Goal: Task Accomplishment & Management: Manage account settings

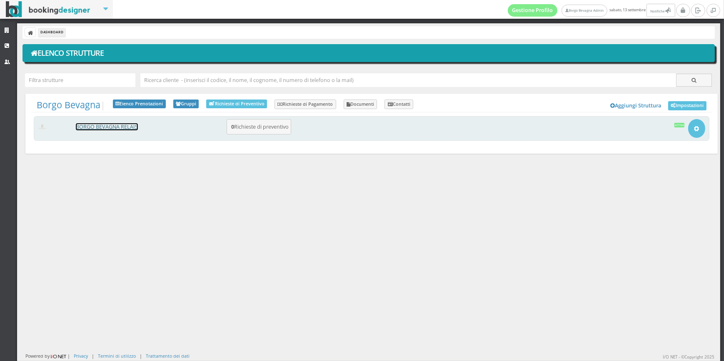
click at [103, 127] on link "BORGO BEVAGNA RELAIS" at bounding box center [107, 126] width 62 height 7
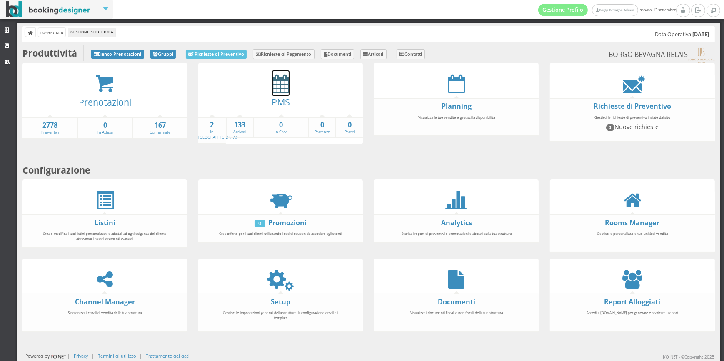
click at [274, 91] on icon at bounding box center [280, 83] width 17 height 19
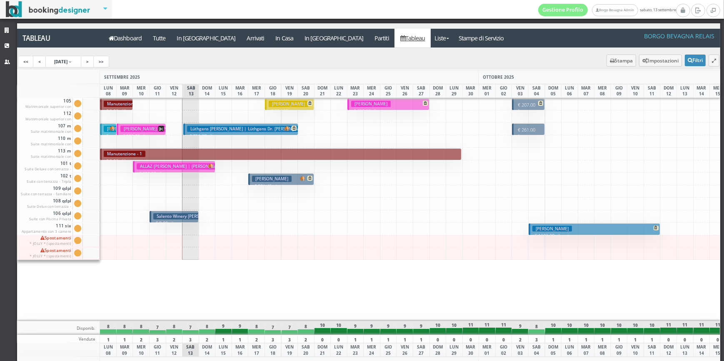
click at [237, 129] on h3 "Lüthgens Daniela | Lüthgens Dr. Daniela" at bounding box center [249, 129] width 124 height 6
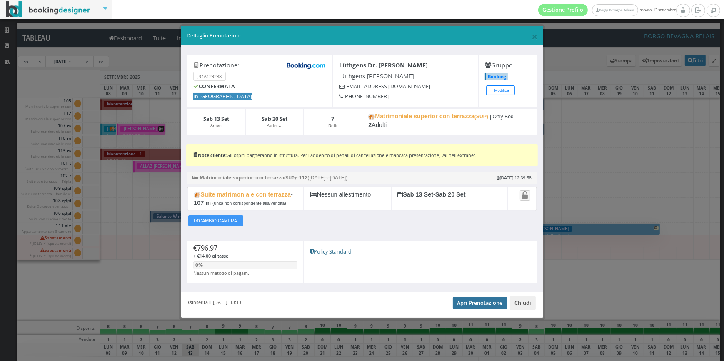
click at [469, 301] on link "Apri Prenotazione" at bounding box center [480, 303] width 55 height 12
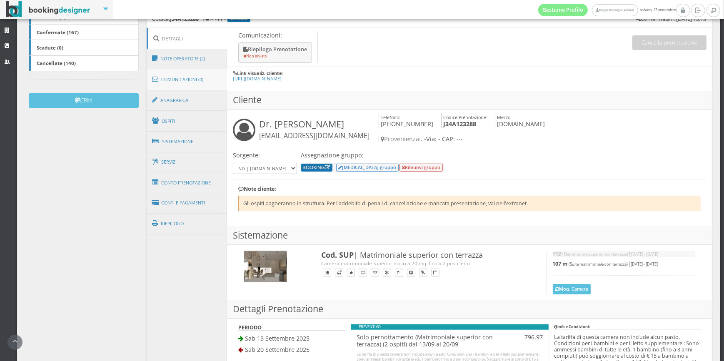
scroll to position [126, 0]
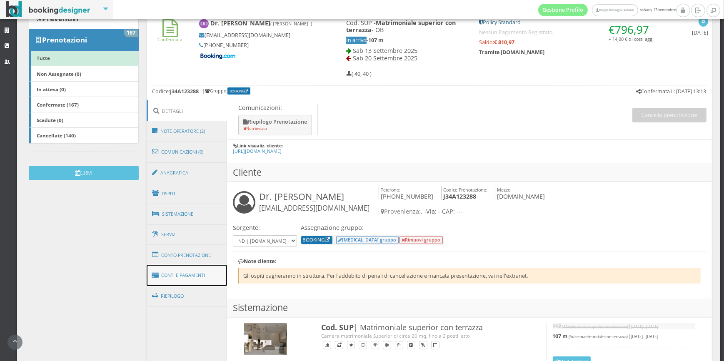
click at [179, 273] on link "Conti e Pagamenti" at bounding box center [187, 275] width 81 height 21
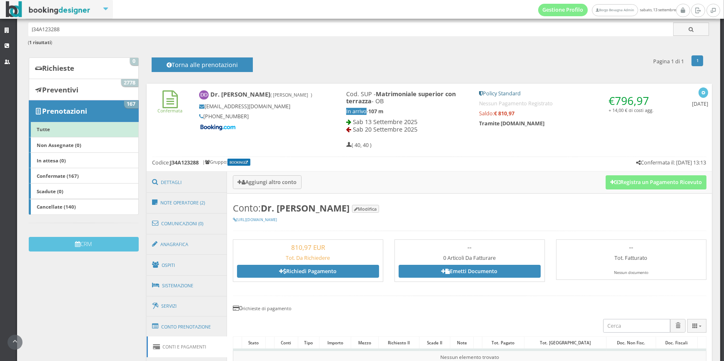
scroll to position [42, 0]
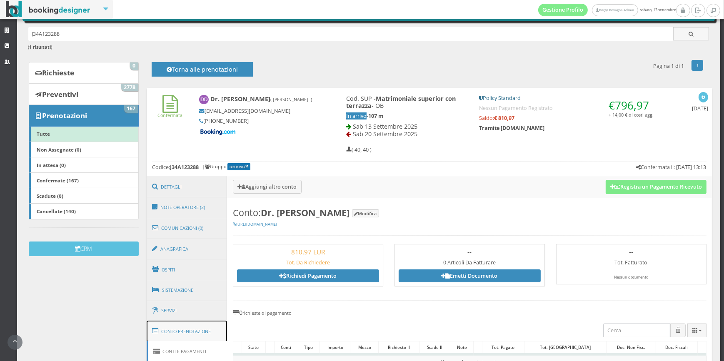
click at [180, 329] on link "Conto Prenotazione" at bounding box center [187, 332] width 81 height 22
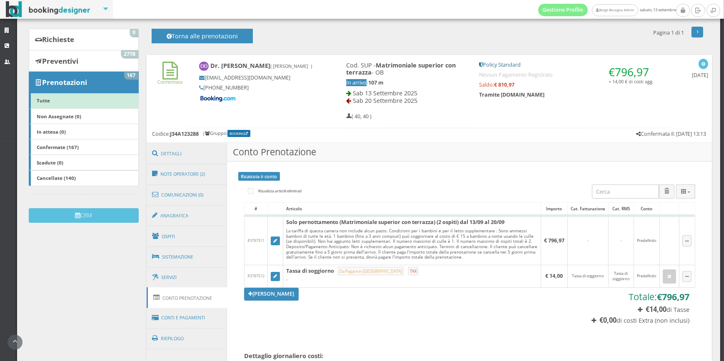
scroll to position [126, 0]
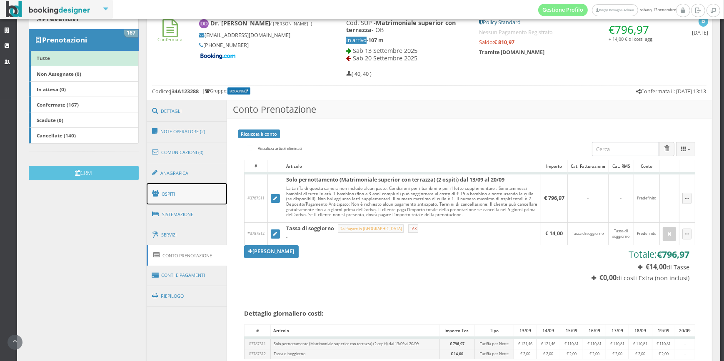
click at [187, 200] on link "Ospiti" at bounding box center [187, 194] width 81 height 22
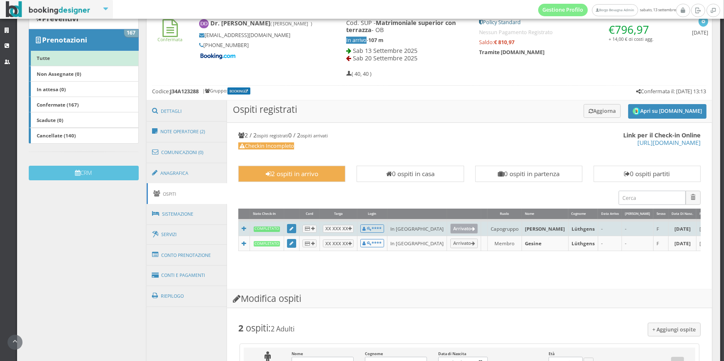
click at [471, 229] on icon at bounding box center [473, 229] width 4 height 5
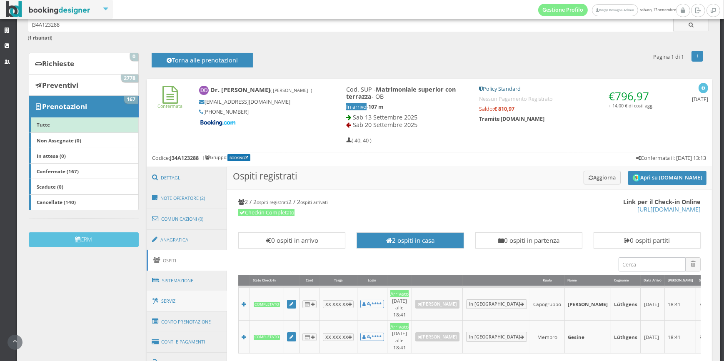
scroll to position [84, 0]
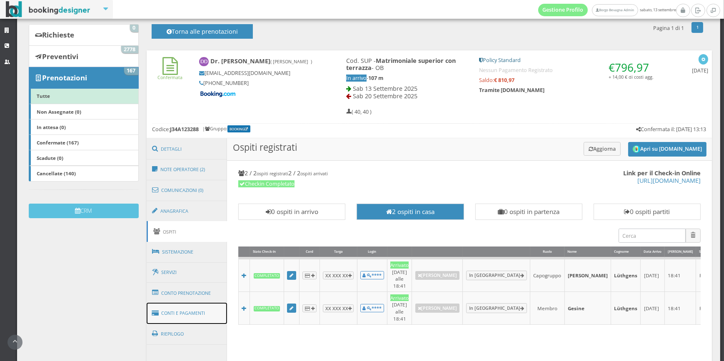
click at [171, 310] on link "Conti e Pagamenti" at bounding box center [187, 313] width 81 height 21
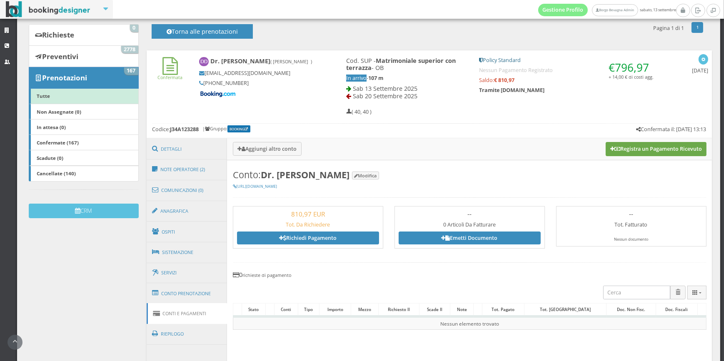
click at [623, 147] on button "Registra un Pagamento Ricevuto" at bounding box center [655, 149] width 101 height 14
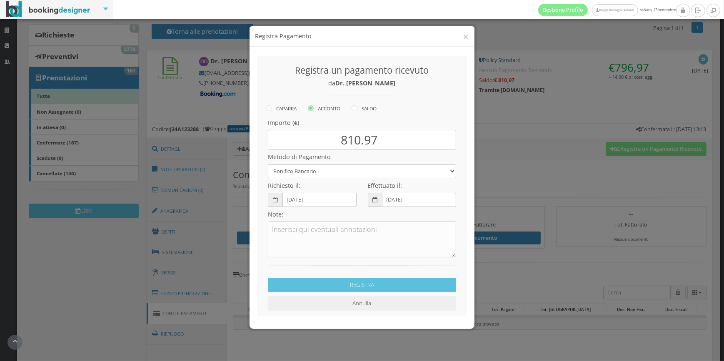
click at [399, 116] on div "Importo (€) 810.97" at bounding box center [361, 132] width 199 height 34
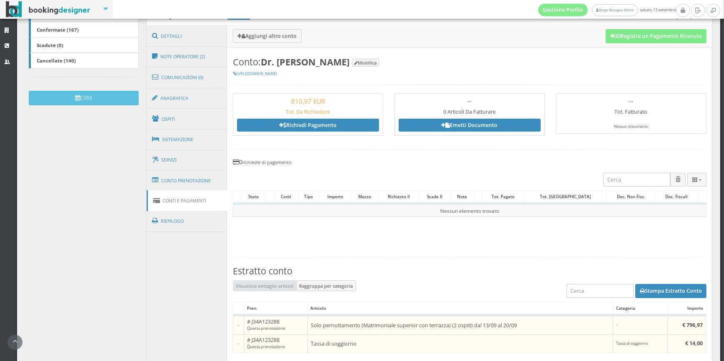
scroll to position [126, 0]
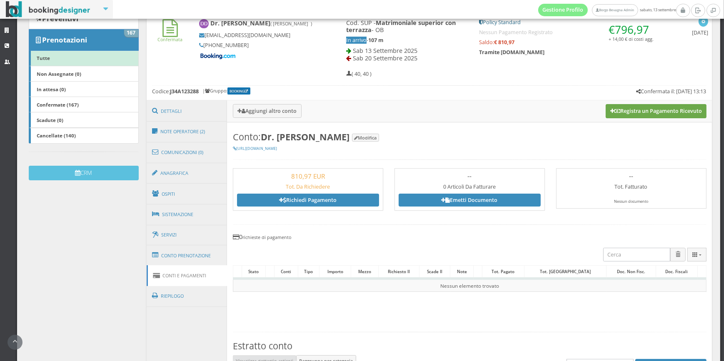
click at [613, 108] on button "Registra un Pagamento Ricevuto" at bounding box center [655, 111] width 101 height 14
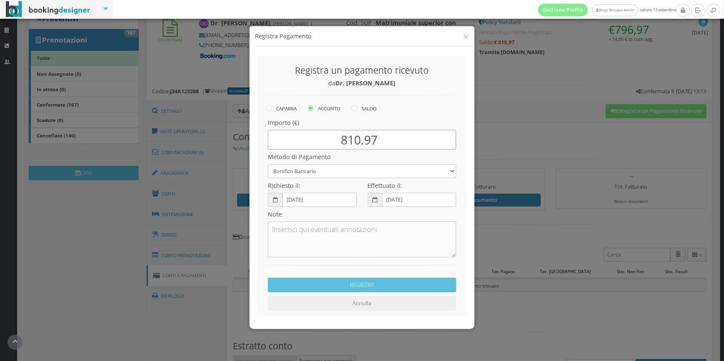
drag, startPoint x: 334, startPoint y: 142, endPoint x: 702, endPoint y: 83, distance: 373.1
click at [702, 83] on div "× Registra Pagamento Registra un pagamento ricevuto da Dr. Daniela Lüthgens CAP…" at bounding box center [362, 180] width 724 height 361
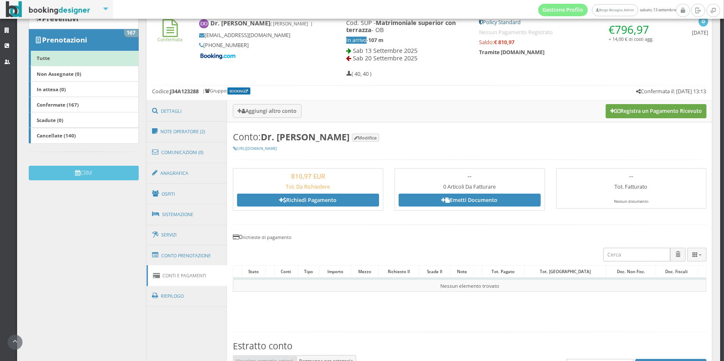
click at [646, 117] on button "Registra un Pagamento Ricevuto" at bounding box center [655, 111] width 101 height 14
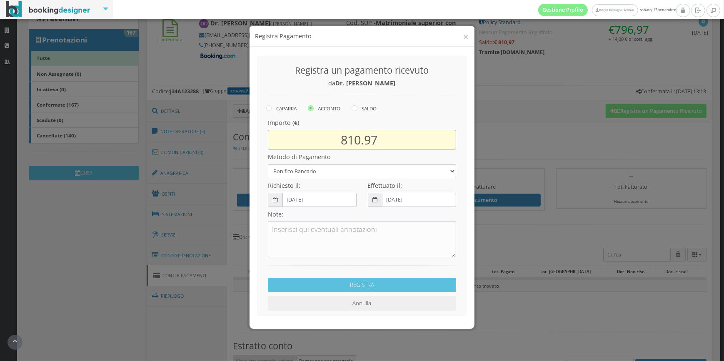
drag, startPoint x: 343, startPoint y: 140, endPoint x: 376, endPoint y: 139, distance: 32.9
click at [376, 138] on input "810.97" at bounding box center [362, 140] width 188 height 20
type input "976"
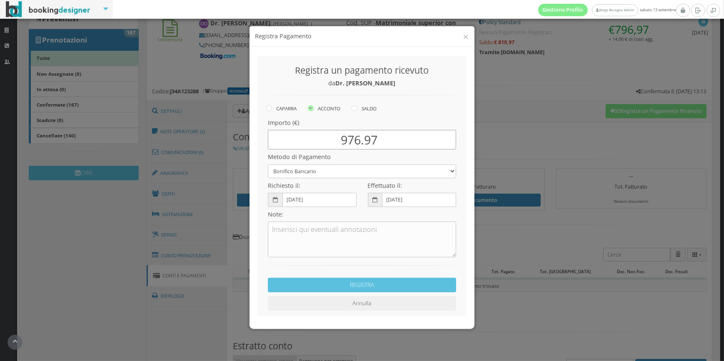
type input "976.97"
click at [295, 178] on div "Richiesto il: 13-09-2025" at bounding box center [312, 192] width 100 height 29
click at [296, 169] on select "Bonifico Bancario Carta di credito Contanti Assegno Bancario Assegno Circolare …" at bounding box center [362, 171] width 188 height 14
select select "2137"
click at [268, 164] on select "Bonifico Bancario Carta di credito Contanti Assegno Bancario Assegno Circolare …" at bounding box center [362, 171] width 188 height 14
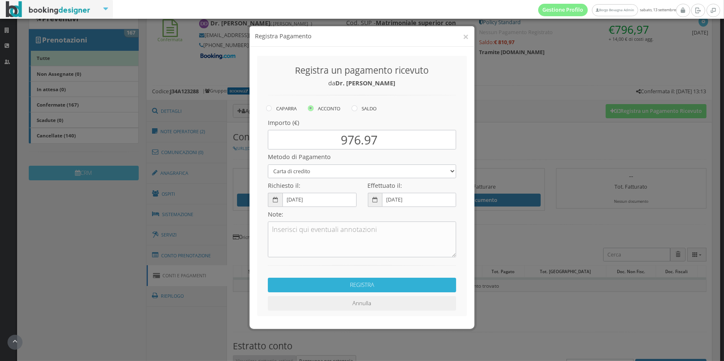
click at [337, 284] on button "REGISTRA" at bounding box center [362, 285] width 188 height 15
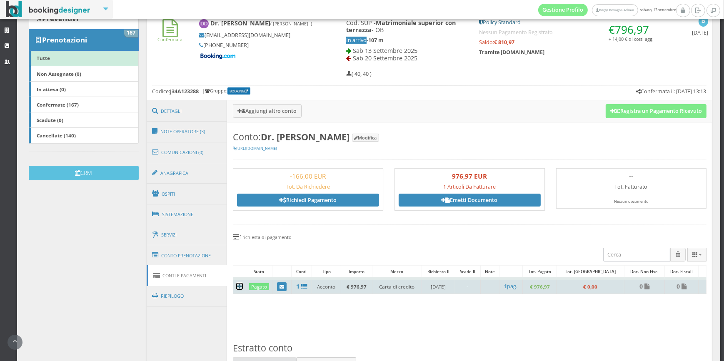
click at [238, 284] on icon at bounding box center [239, 287] width 5 height 6
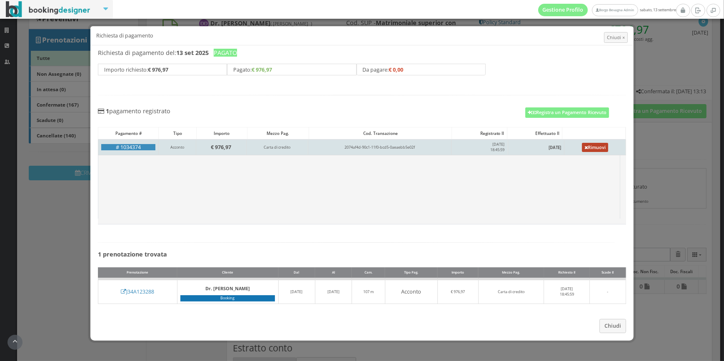
click at [583, 147] on link "Rimuovi" at bounding box center [595, 147] width 27 height 9
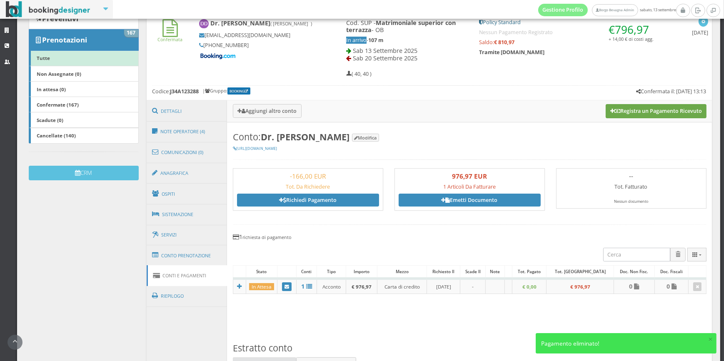
click at [624, 112] on button "Registra un Pagamento Ricevuto" at bounding box center [655, 111] width 101 height 14
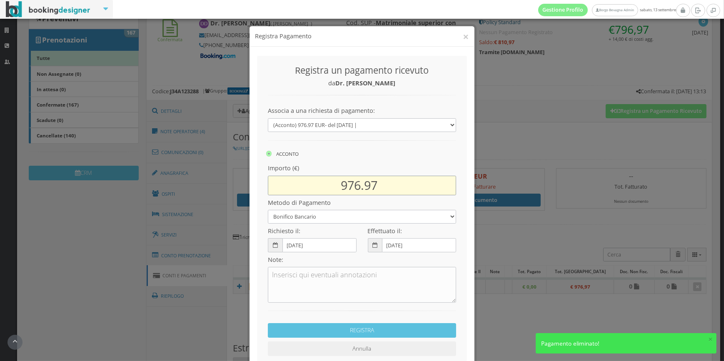
click at [353, 183] on input "976.97" at bounding box center [362, 186] width 188 height 20
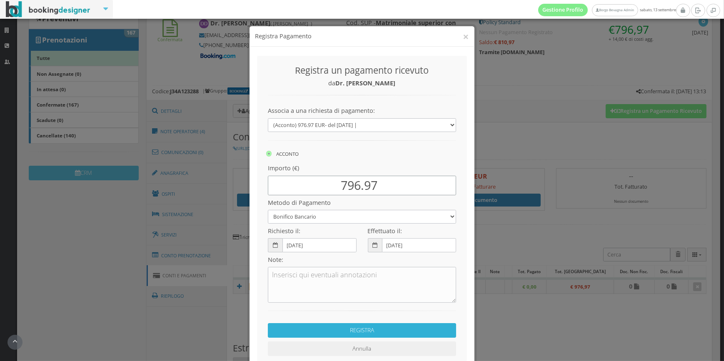
type input "796.97"
click at [355, 330] on button "REGISTRA" at bounding box center [362, 330] width 188 height 15
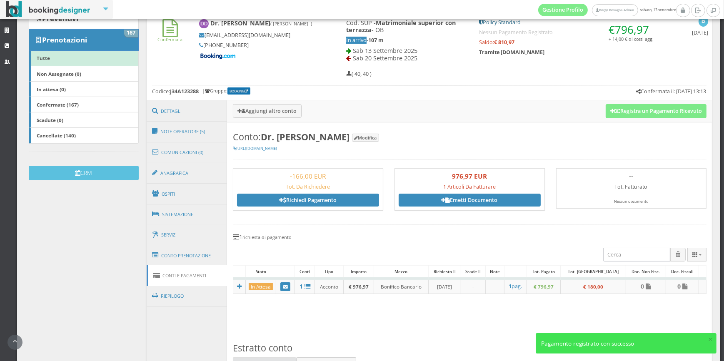
click at [385, 241] on section "Conto: Dr. Daniela Lüthgens Modifica https://bookingdesigner.com/srv/borgobevag…" at bounding box center [469, 310] width 485 height 376
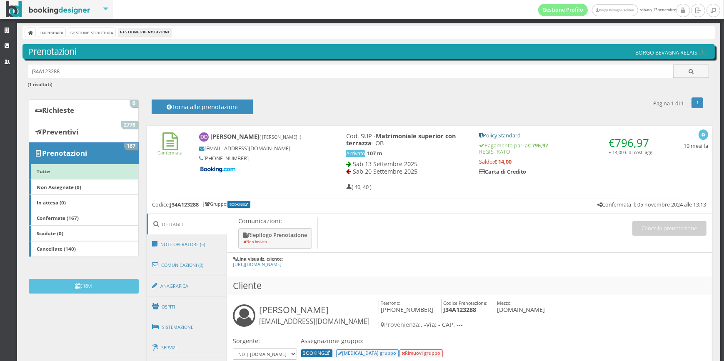
scroll to position [210, 0]
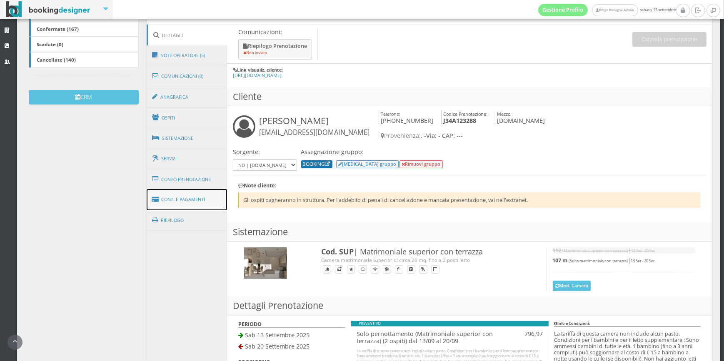
click at [195, 191] on link "Conti e Pagamenti" at bounding box center [187, 199] width 81 height 21
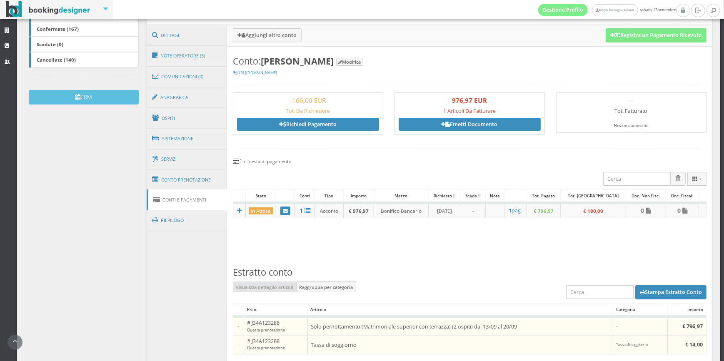
scroll to position [314, 0]
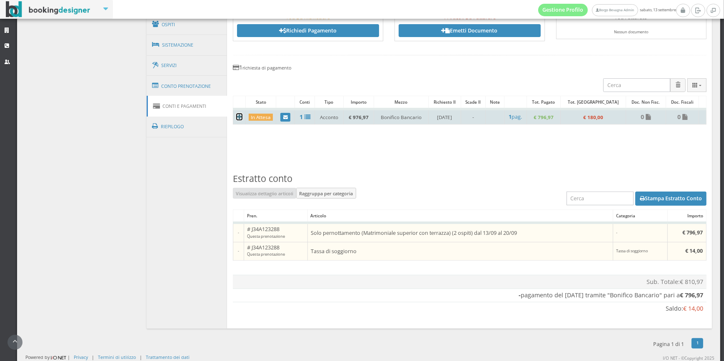
click at [237, 115] on icon at bounding box center [239, 117] width 5 height 6
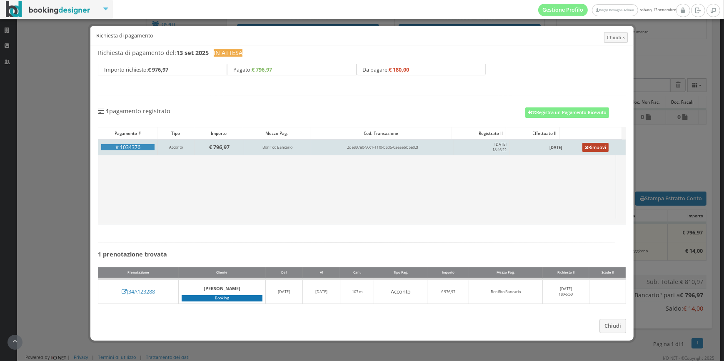
click at [587, 147] on link "Rimuovi" at bounding box center [595, 147] width 27 height 9
